Goal: Task Accomplishment & Management: Manage account settings

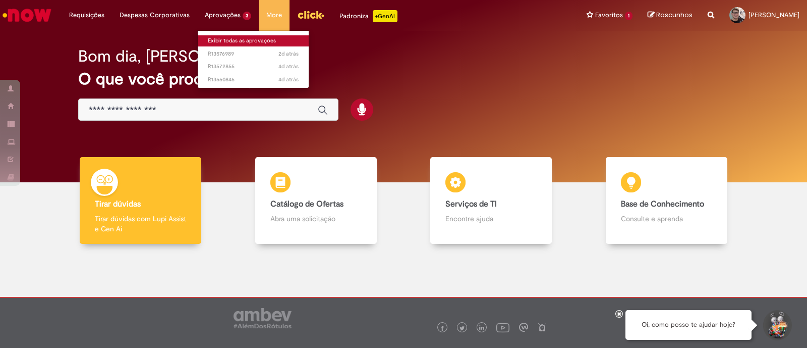
click at [235, 37] on link "Exibir todas as aprovações" at bounding box center [253, 40] width 111 height 11
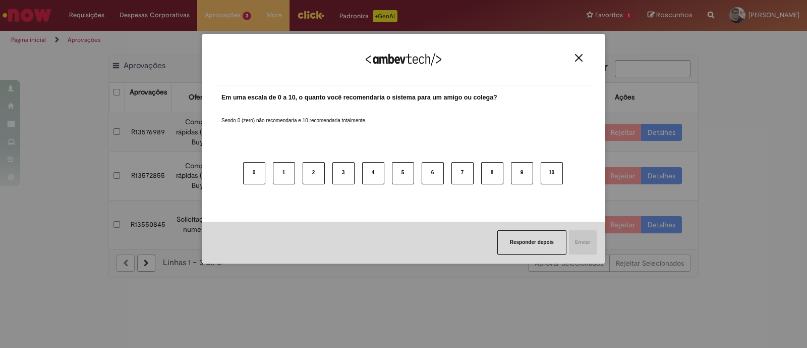
click at [576, 60] on img "Close" at bounding box center [579, 58] width 8 height 8
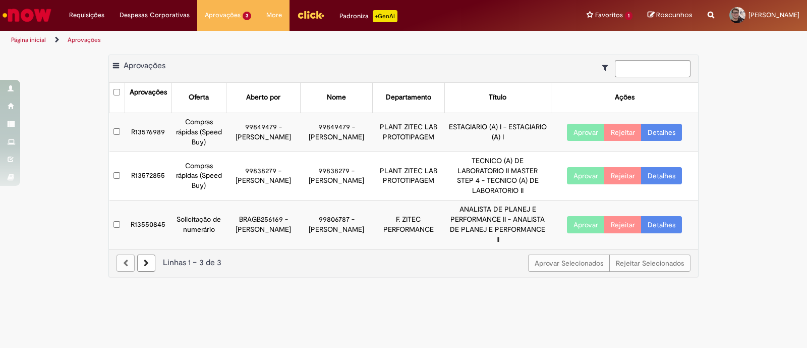
click at [587, 222] on button "Aprovar" at bounding box center [586, 224] width 38 height 17
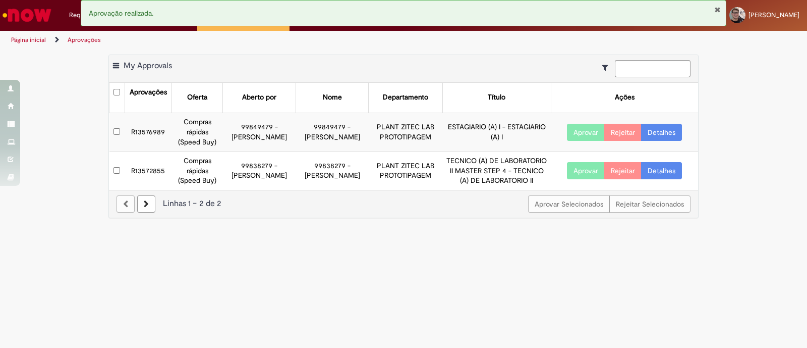
click at [578, 163] on button "Aprovar" at bounding box center [586, 170] width 38 height 17
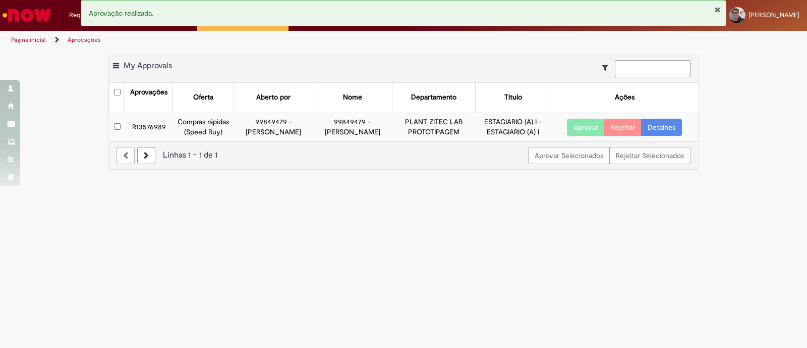
click at [477, 200] on main "Aprovações Exportar como PDF Exportar como Excel Exportar como CSV My Approvals…" at bounding box center [403, 198] width 807 height 298
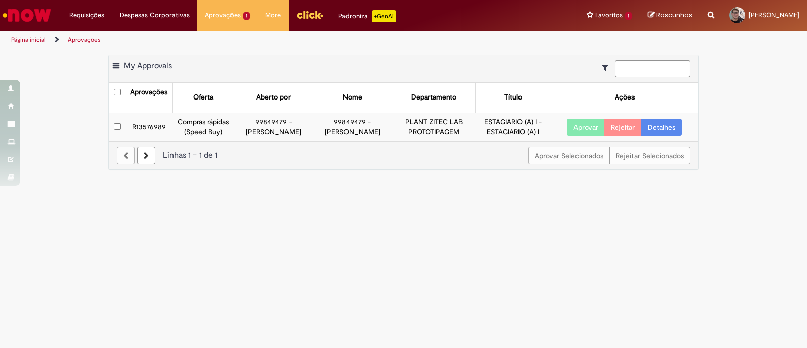
click at [592, 135] on button "Aprovar" at bounding box center [586, 127] width 38 height 17
